Goal: Task Accomplishment & Management: Use online tool/utility

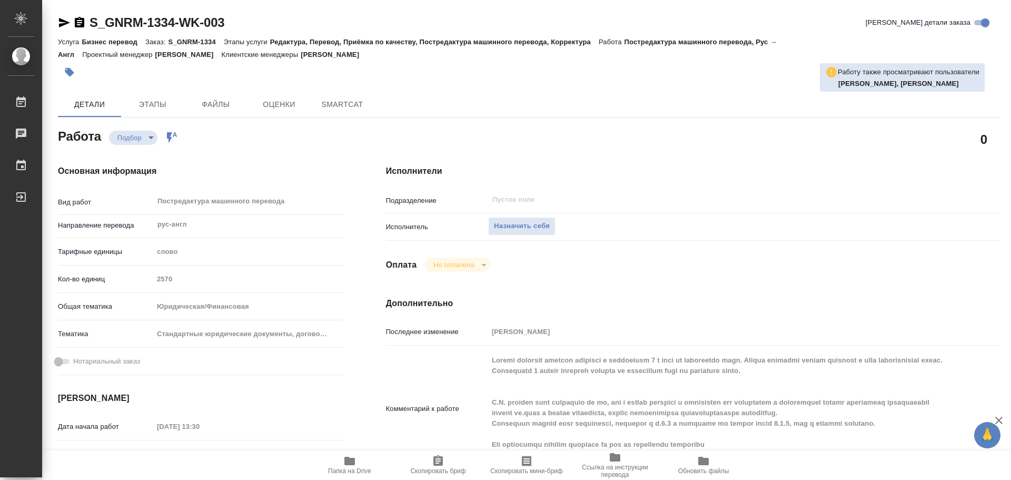
type textarea "x"
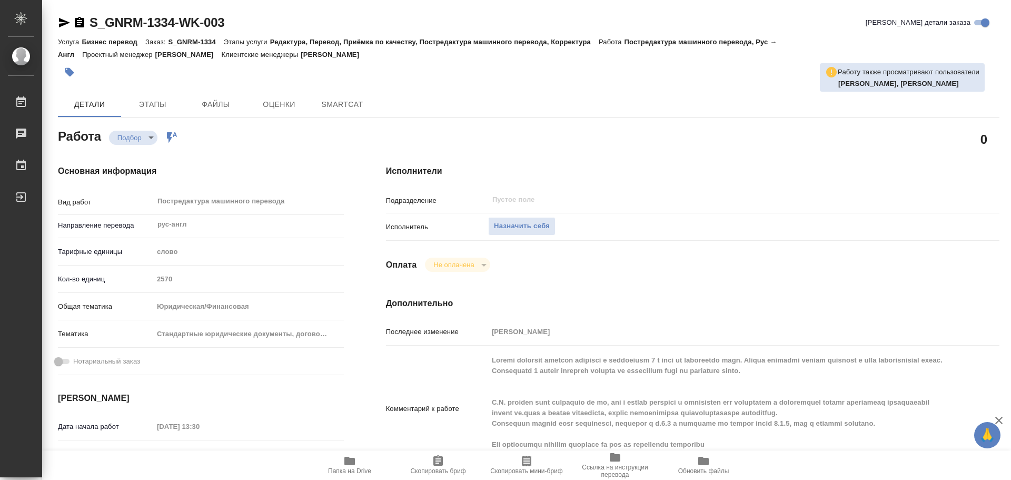
type textarea "x"
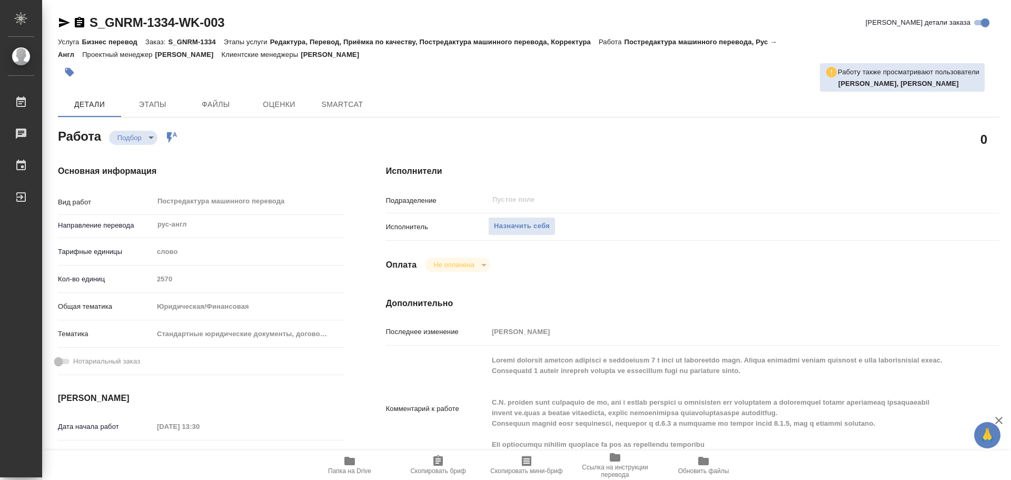
type textarea "x"
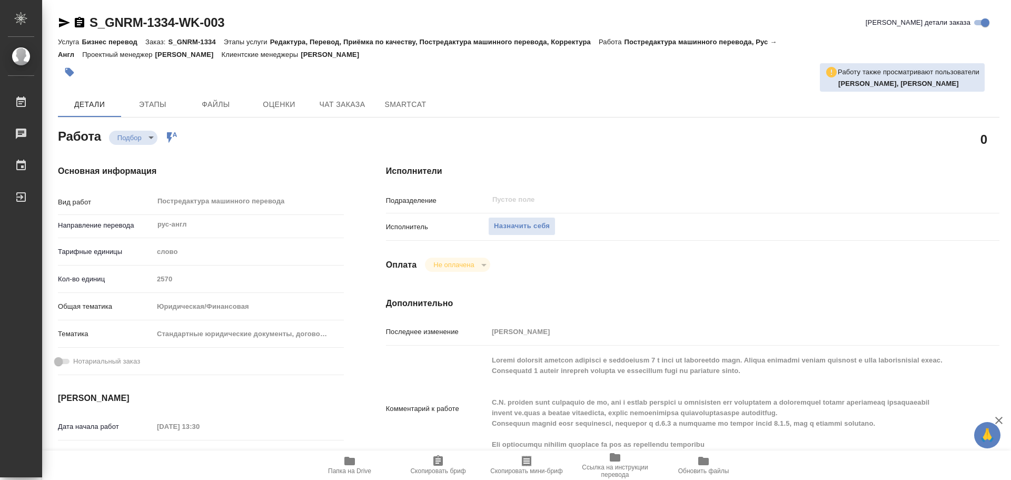
type textarea "x"
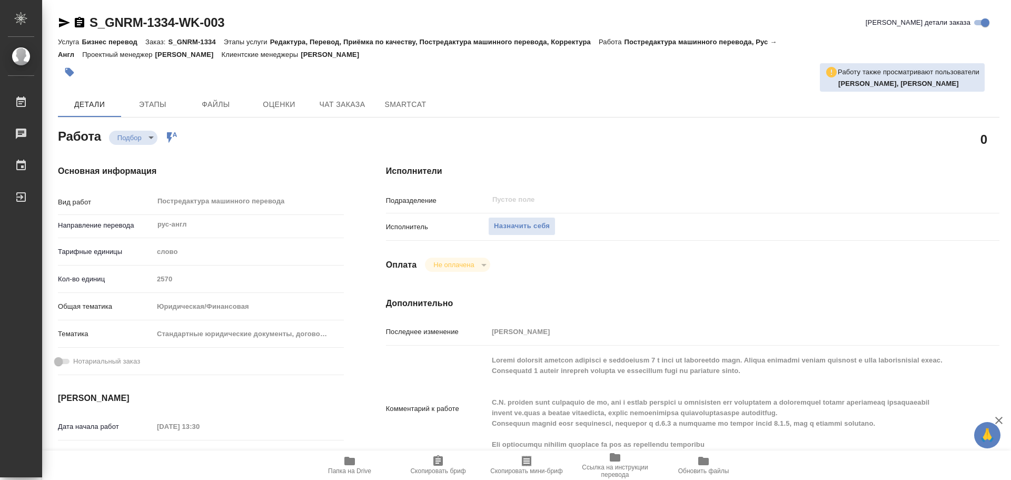
type textarea "x"
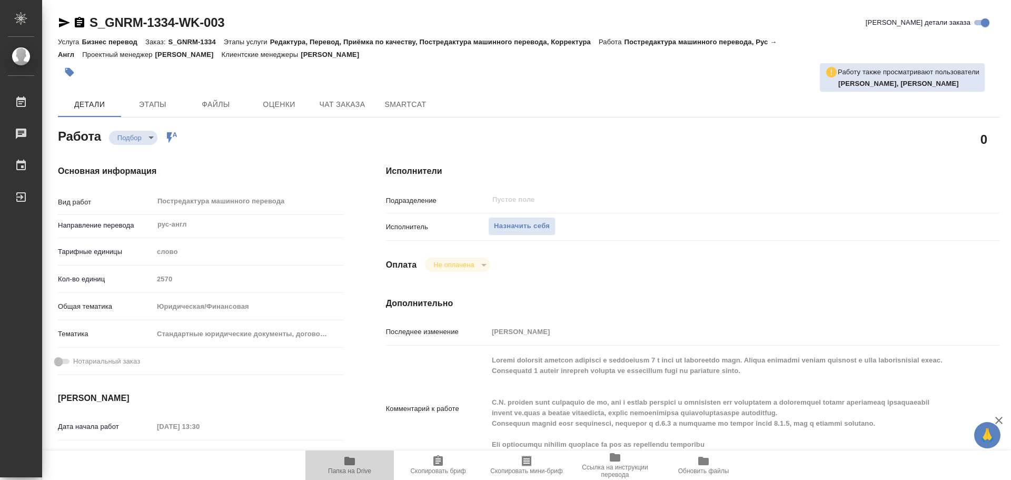
click at [353, 463] on icon "button" at bounding box center [349, 460] width 11 height 8
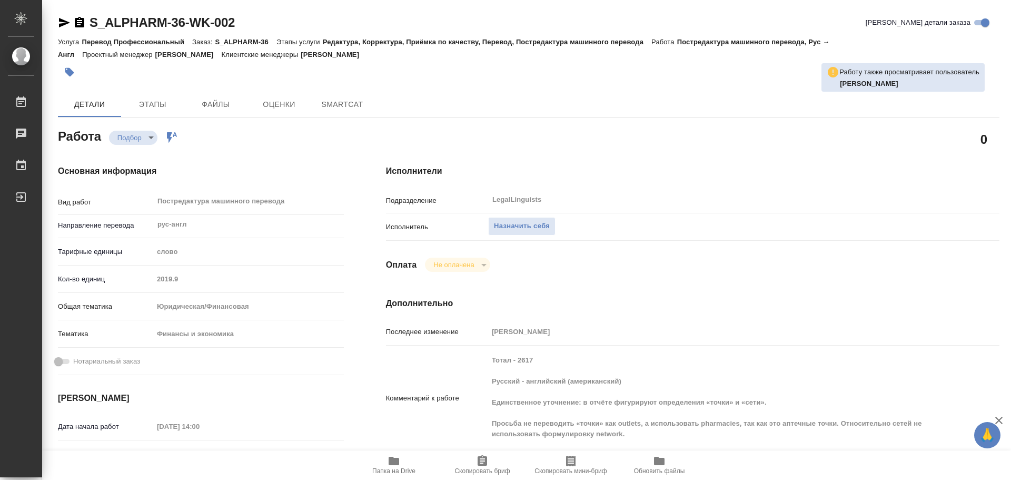
type textarea "x"
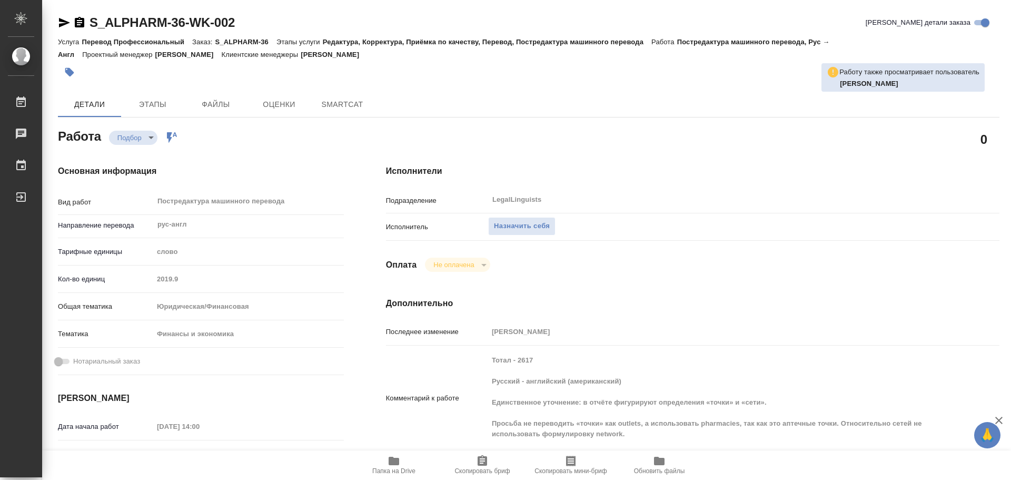
type textarea "x"
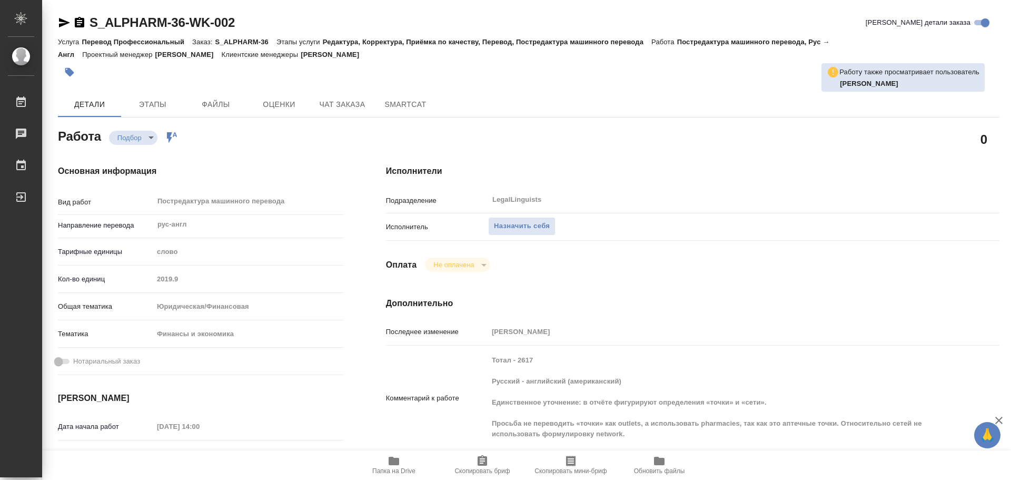
type textarea "x"
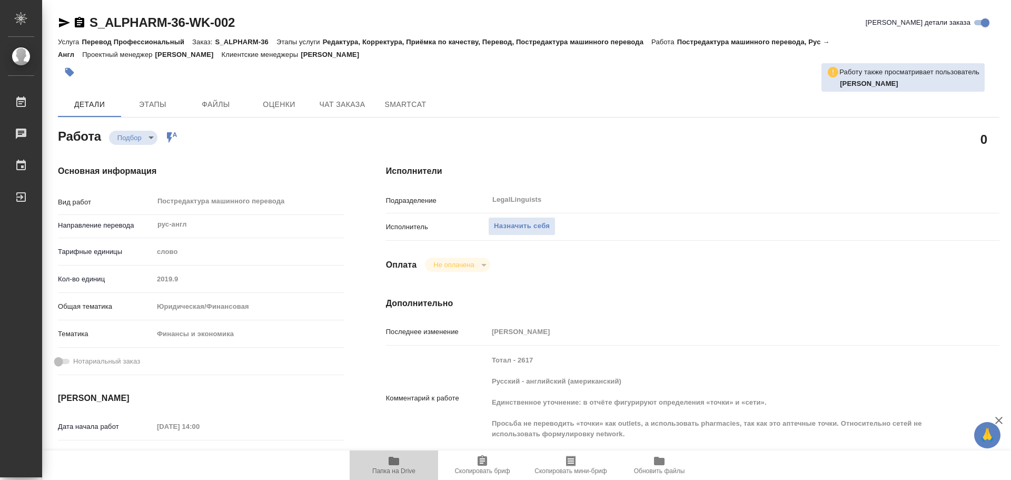
click at [384, 463] on span "Папка на Drive" at bounding box center [394, 464] width 76 height 20
type textarea "x"
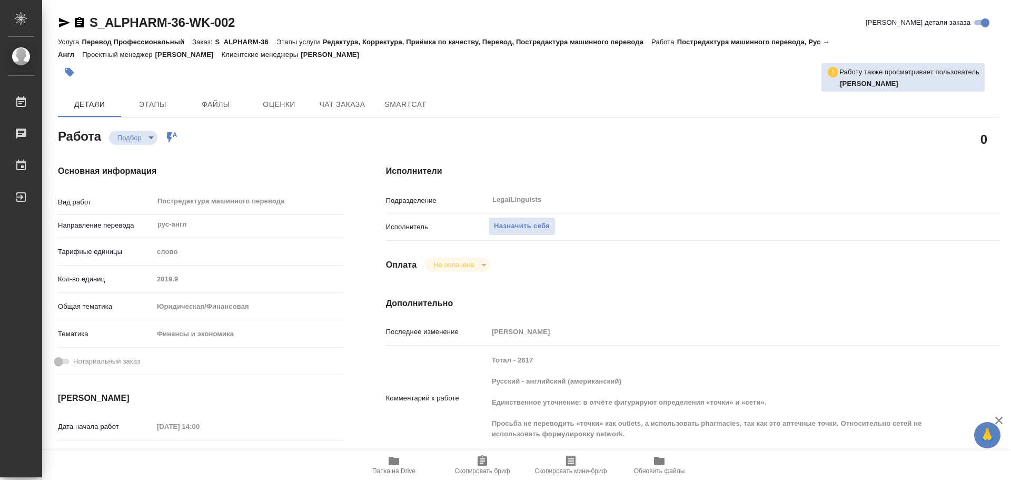
type textarea "x"
